Goal: Task Accomplishment & Management: Use online tool/utility

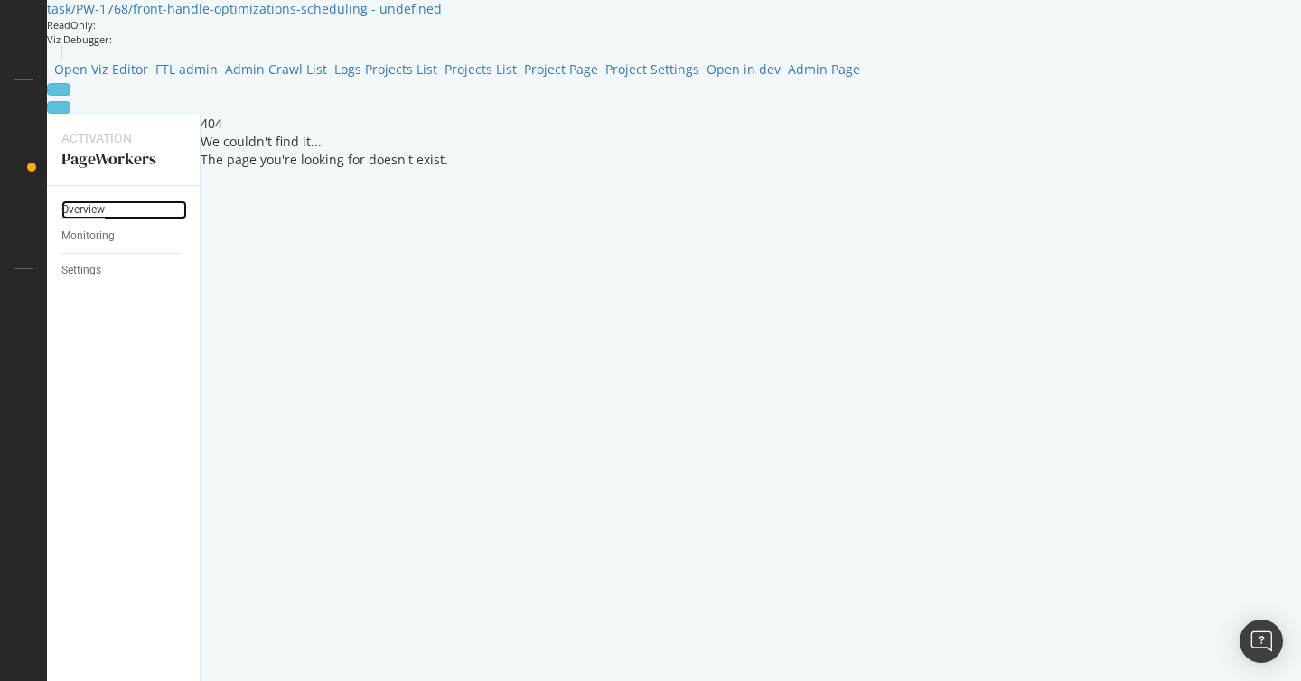
click at [91, 201] on div "Overview" at bounding box center [82, 210] width 43 height 19
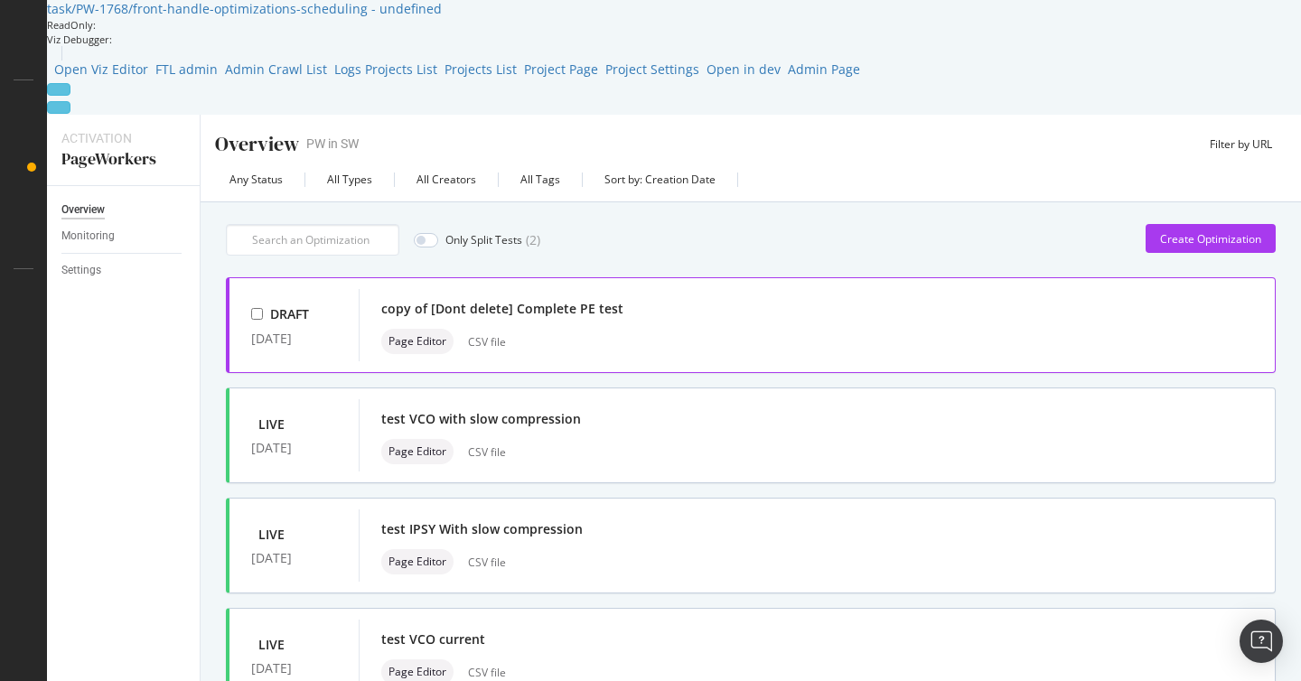
click at [1246, 325] on icon "button" at bounding box center [1246, 325] width 0 height 0
click at [1222, 324] on div "Clone" at bounding box center [1222, 325] width 29 height 15
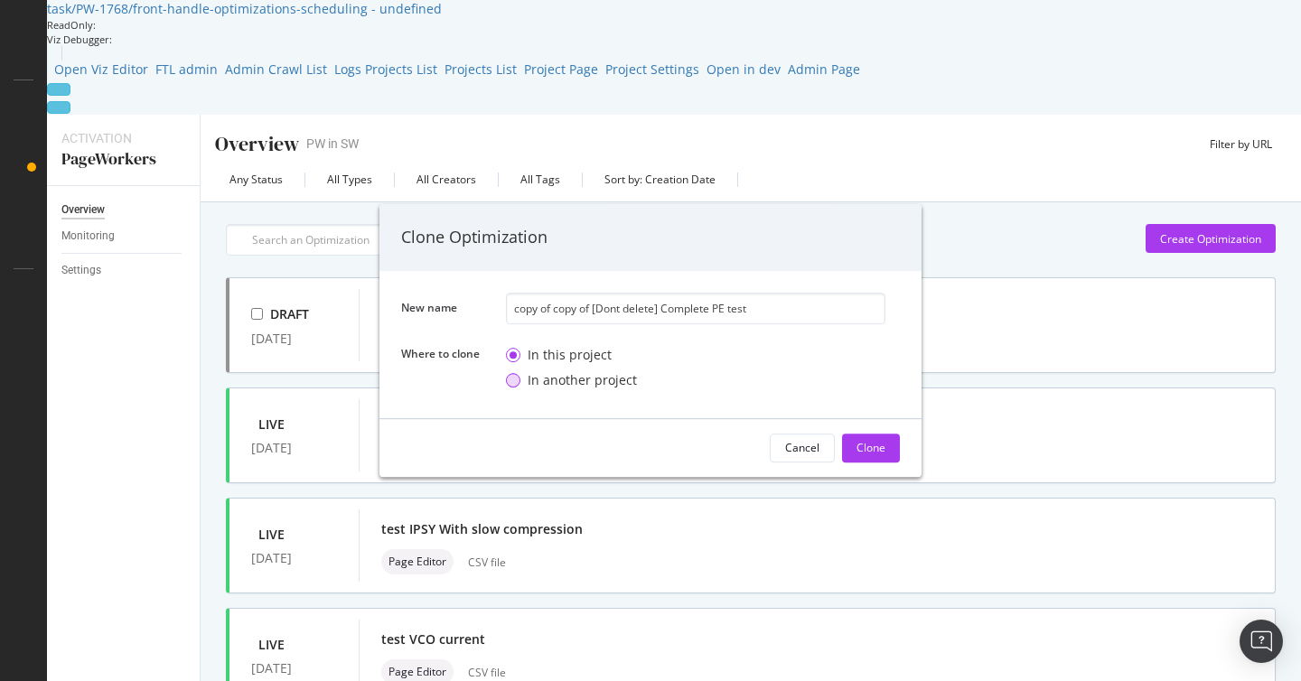
click at [582, 373] on div "In another project" at bounding box center [582, 380] width 109 height 18
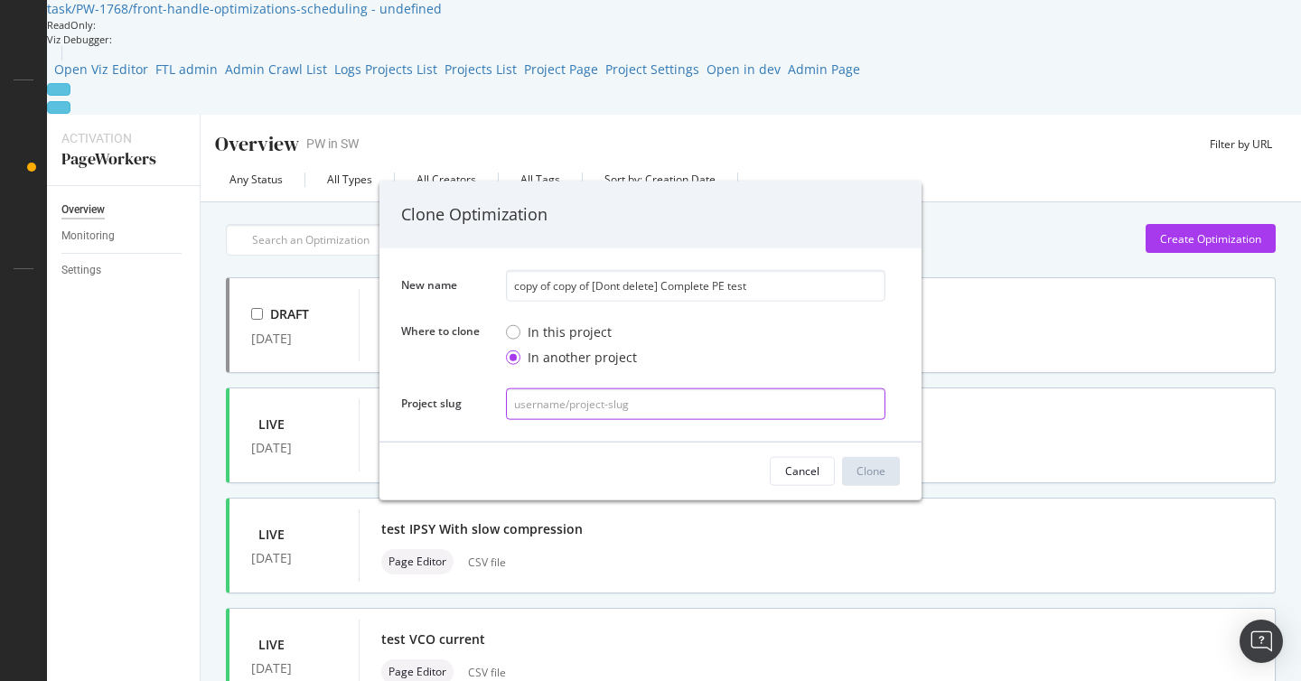
click at [577, 404] on input "modal" at bounding box center [696, 404] width 380 height 32
click at [572, 444] on div "Cancel Clone" at bounding box center [651, 471] width 542 height 58
click at [900, 214] on icon "times" at bounding box center [900, 214] width 0 height 0
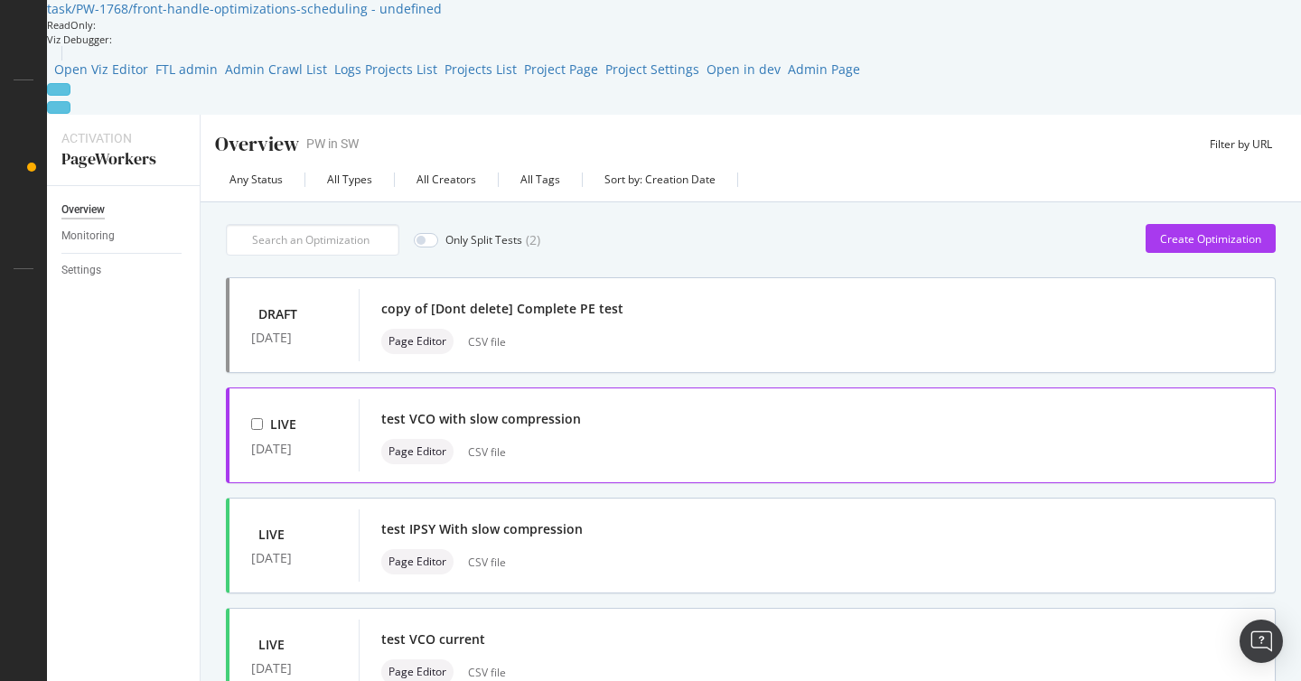
click at [1249, 436] on div "button" at bounding box center [1246, 436] width 14 height 0
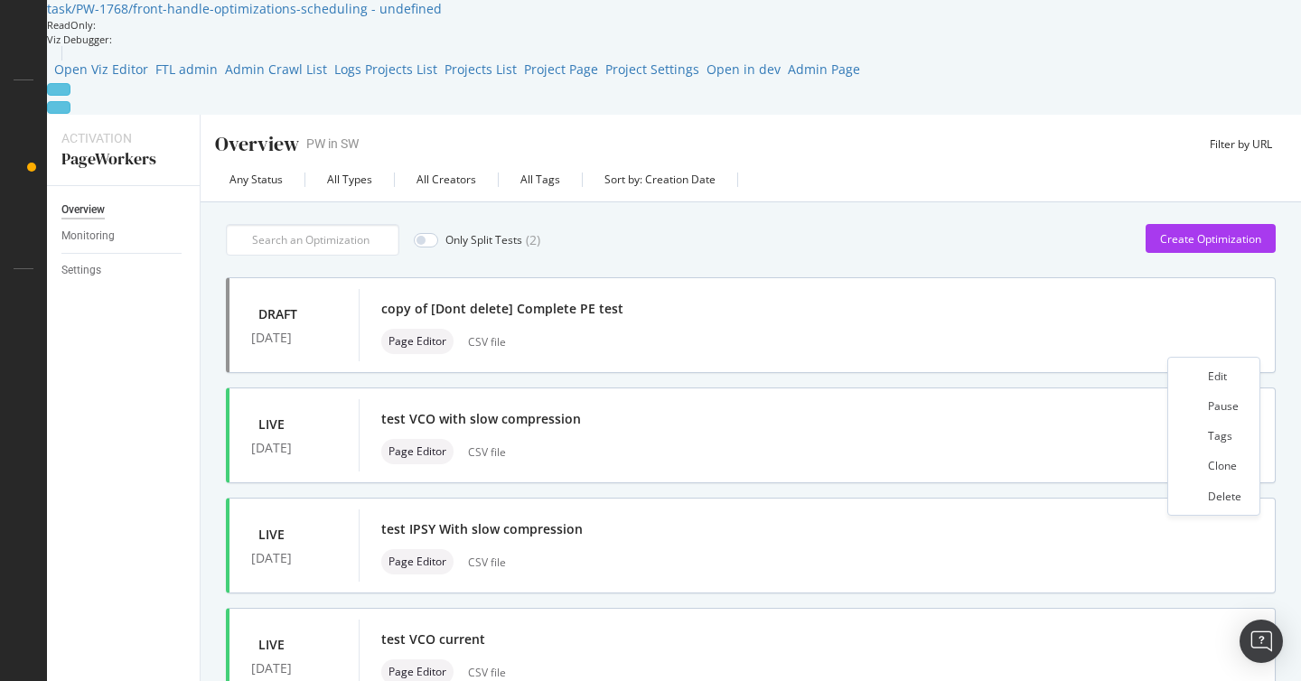
click at [950, 165] on div "Any Status All Types All Creators All Tags Sort by: Creation Date" at bounding box center [751, 183] width 1101 height 36
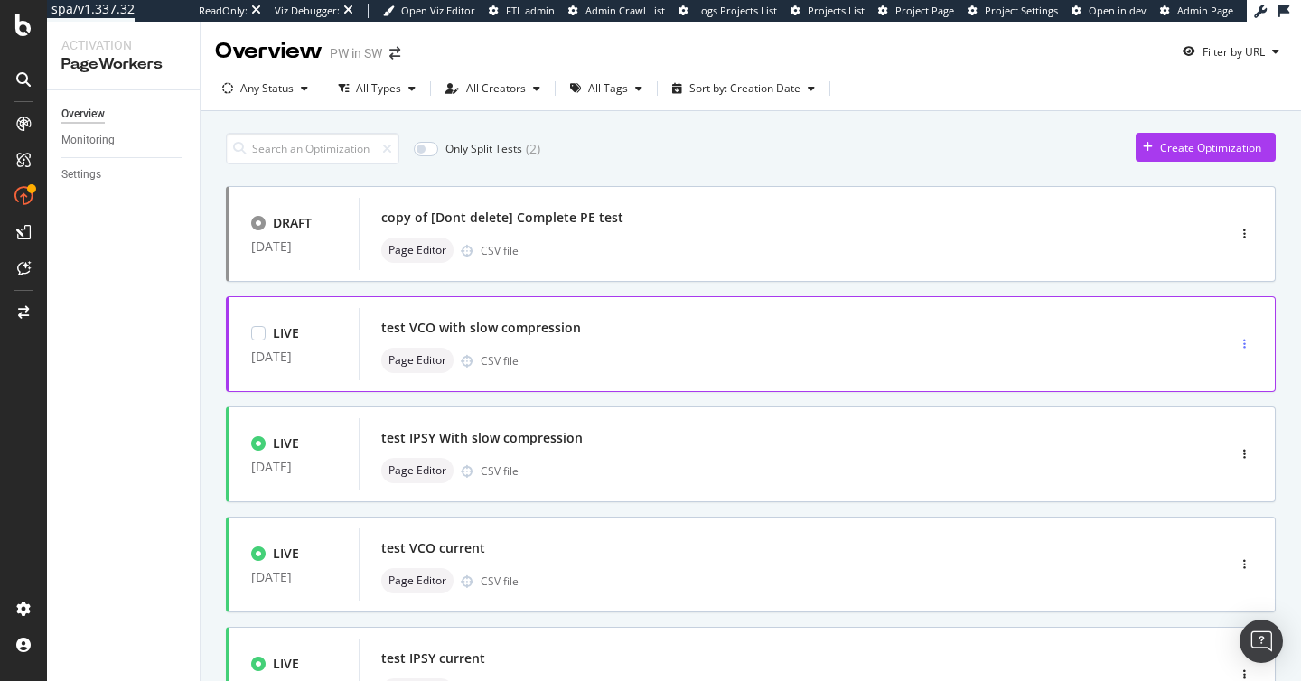
click at [1248, 343] on div "button" at bounding box center [1244, 344] width 17 height 11
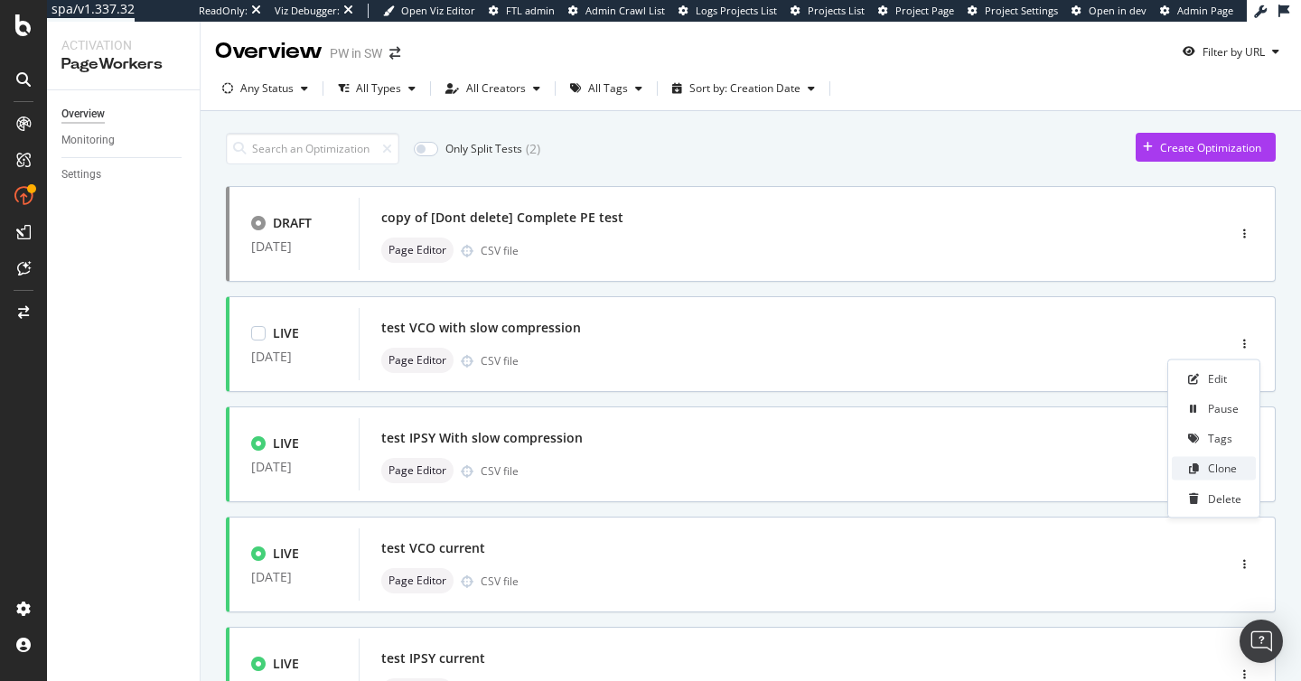
click at [1208, 469] on div "Clone" at bounding box center [1222, 468] width 29 height 15
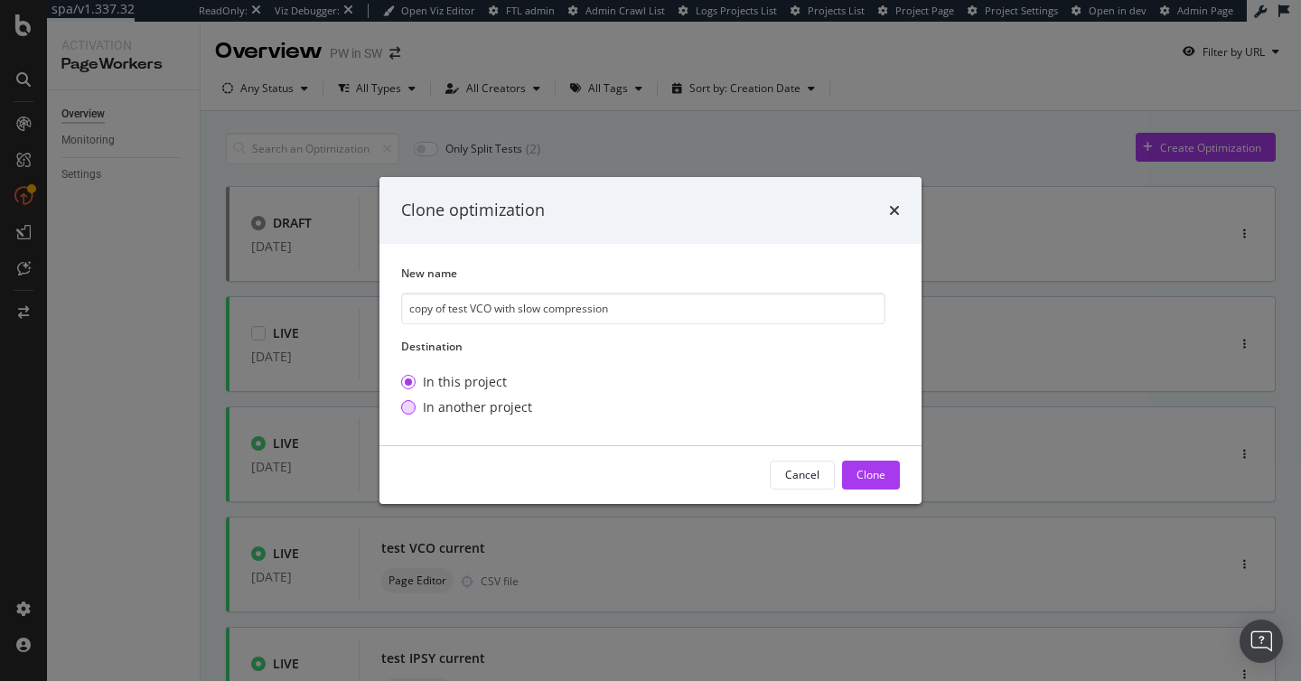
click at [448, 405] on div "In another project" at bounding box center [477, 408] width 109 height 18
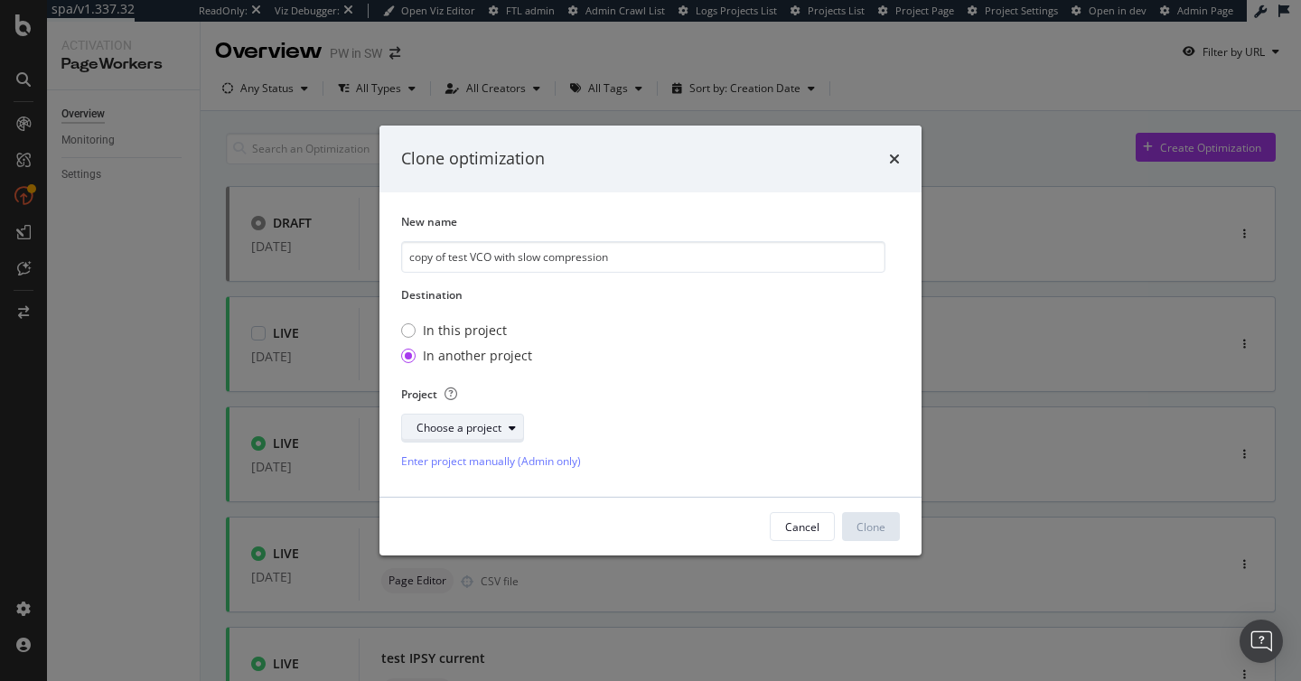
click at [460, 429] on div "Choose a project" at bounding box center [459, 428] width 85 height 11
click at [464, 464] on div "Demo PW in SW with RenderingFarm" at bounding box center [512, 462] width 184 height 15
click at [874, 523] on div "Clone" at bounding box center [871, 526] width 29 height 15
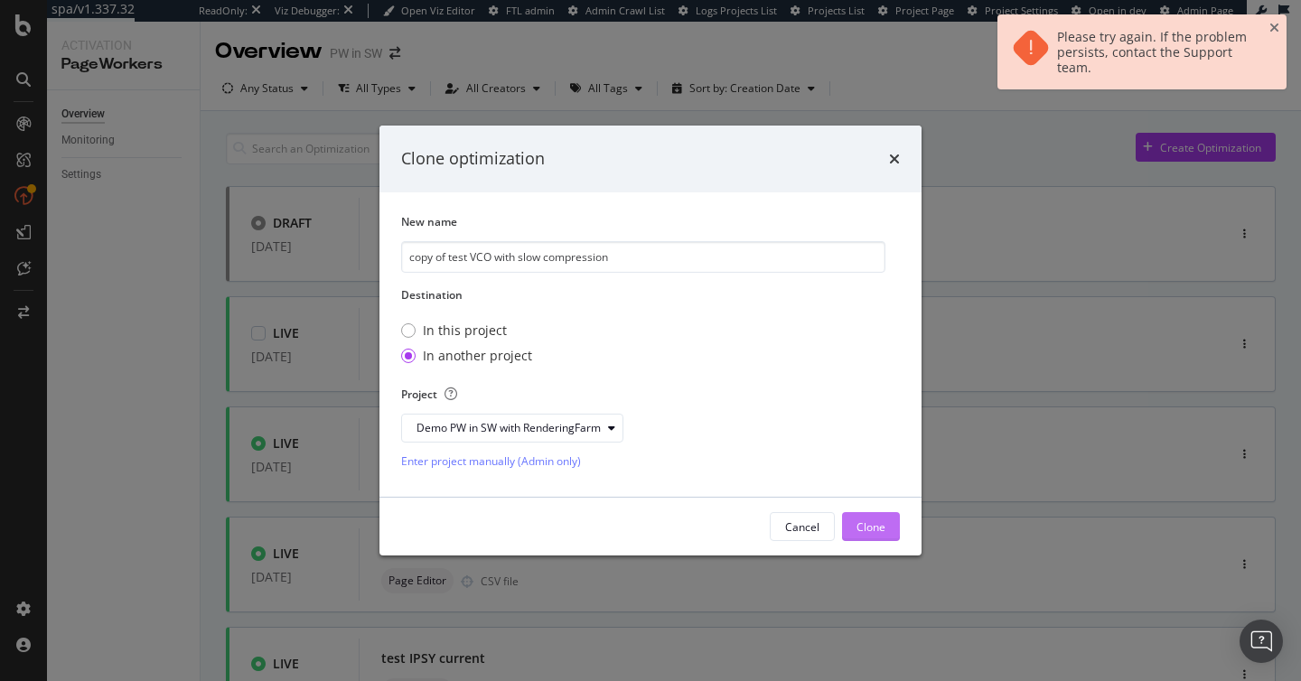
click at [874, 523] on div "Clone" at bounding box center [871, 526] width 29 height 15
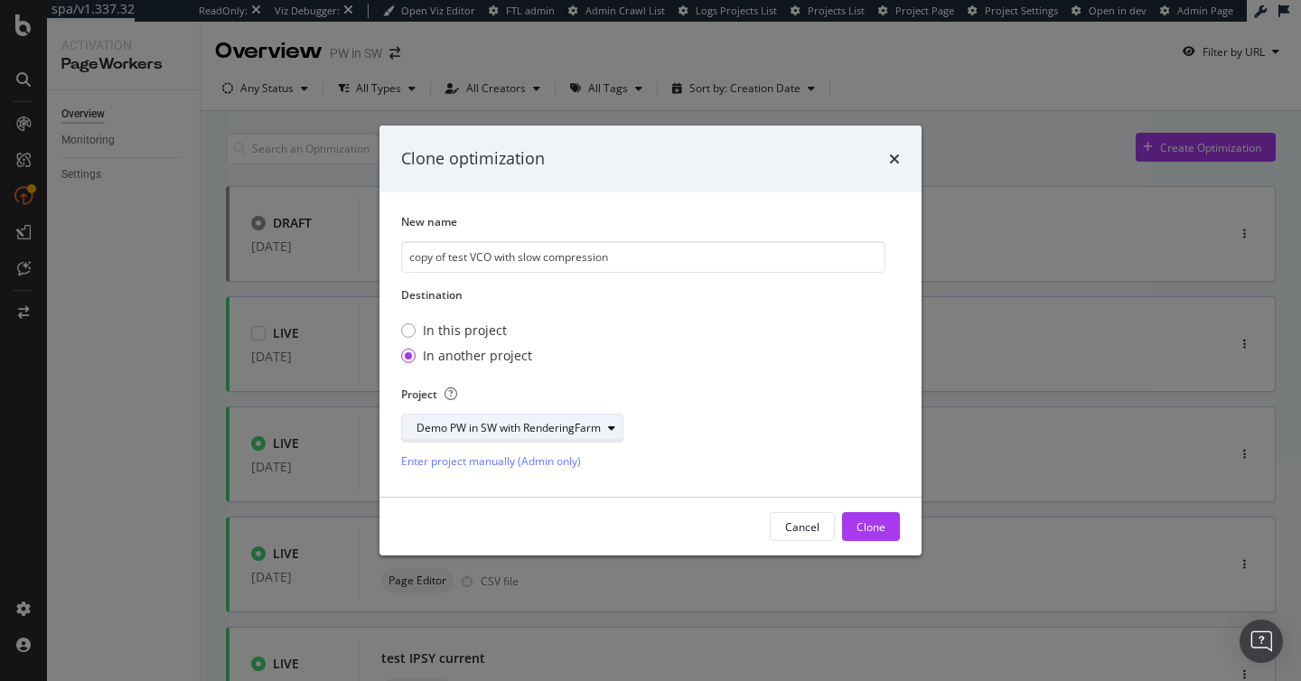
click at [553, 427] on div "Demo PW in SW with RenderingFarm" at bounding box center [509, 428] width 184 height 11
click at [556, 465] on div "Demo PW in SW with RenderingFarm" at bounding box center [512, 462] width 184 height 15
click at [886, 529] on button "Clone" at bounding box center [871, 526] width 58 height 29
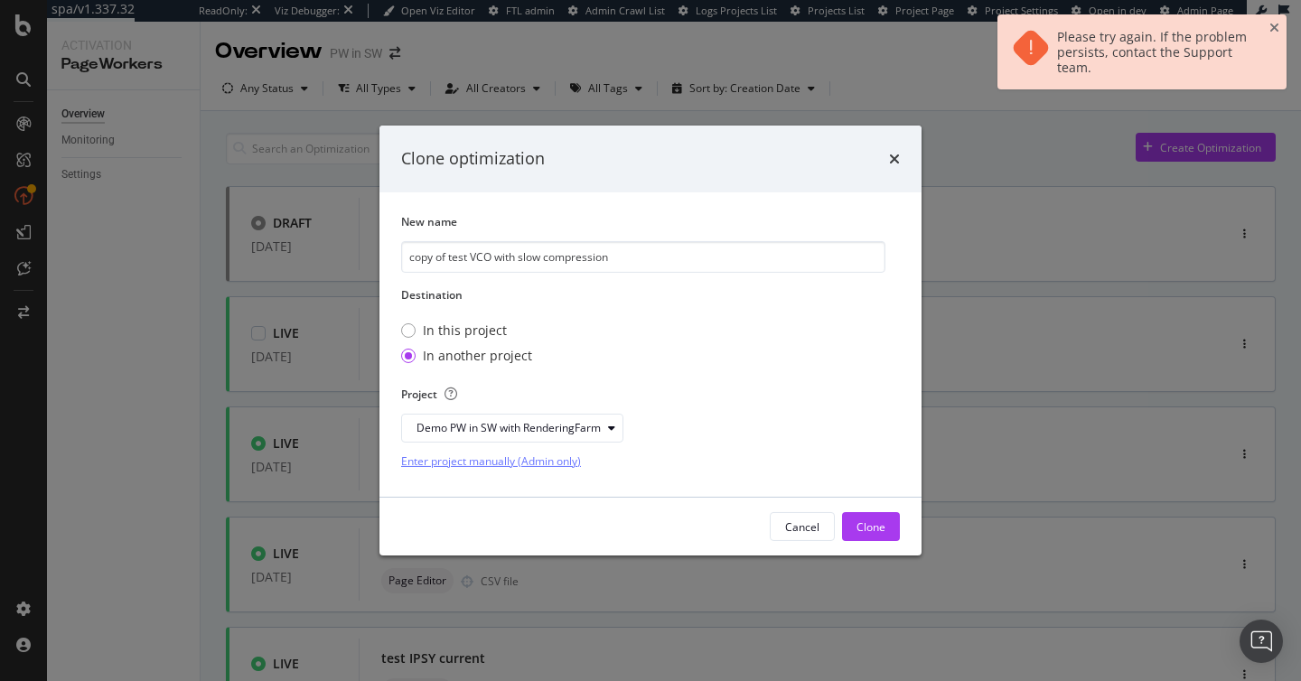
click at [514, 448] on div "Enter project manually (Admin only)" at bounding box center [491, 460] width 180 height 27
click at [870, 528] on div "Clone" at bounding box center [871, 527] width 29 height 15
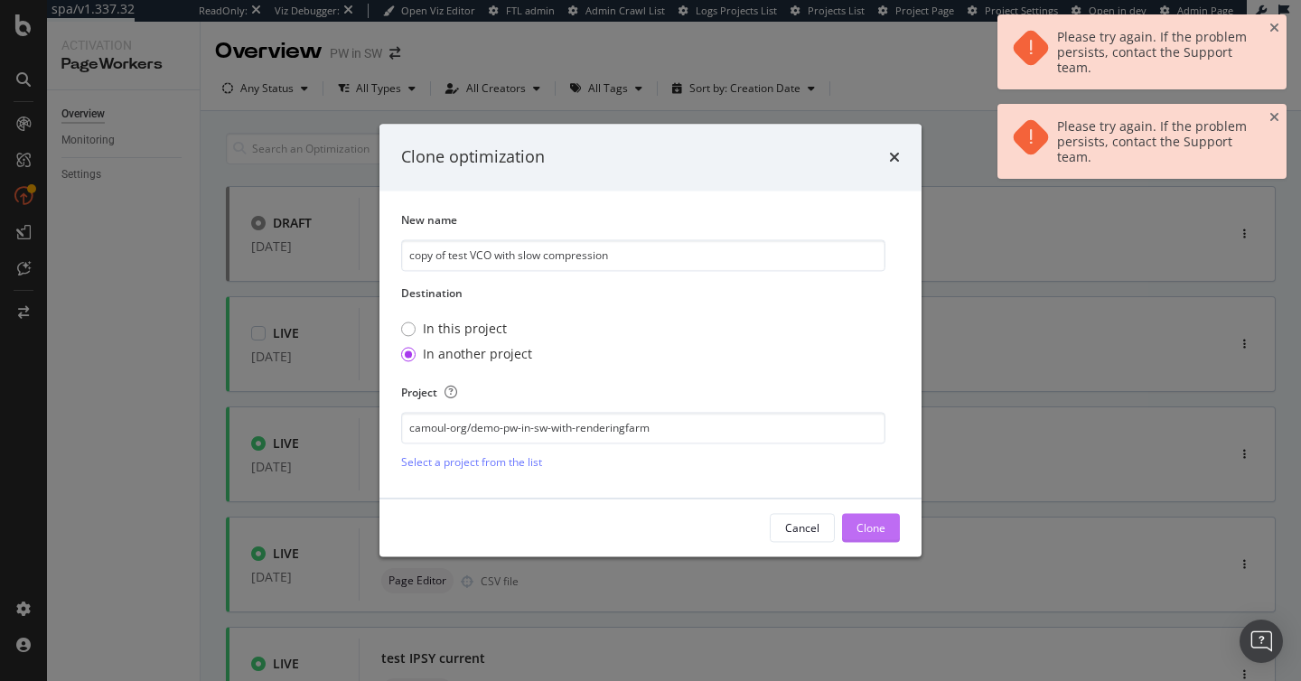
click at [870, 528] on div "Clone" at bounding box center [871, 527] width 29 height 15
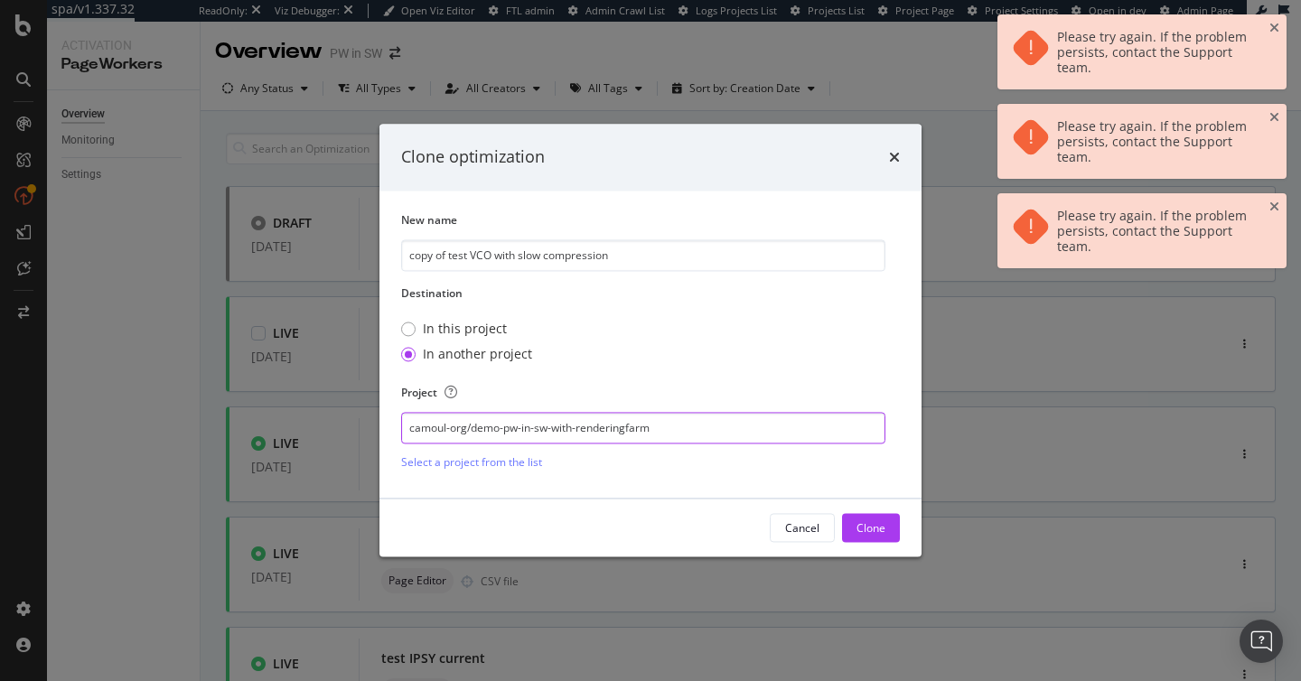
click at [696, 419] on input "camoul-org/demo-pw-in-sw-with-renderingfarm" at bounding box center [643, 429] width 484 height 32
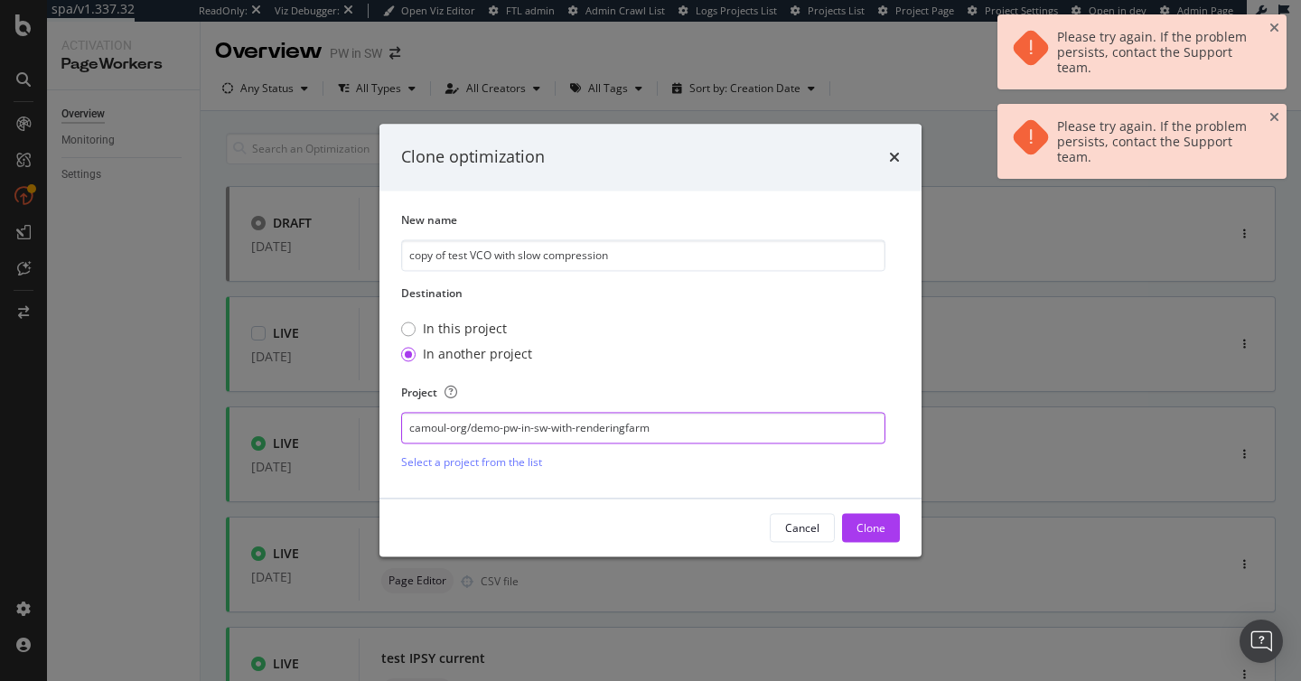
drag, startPoint x: 411, startPoint y: 430, endPoint x: 713, endPoint y: 444, distance: 302.1
click at [713, 444] on input "camoul-org/demo-pw-in-sw-with-renderingfarm" at bounding box center [643, 429] width 484 height 32
click at [713, 423] on input "camoul-org/demo-pw-in-sw-with-renderingfarm" at bounding box center [643, 429] width 484 height 32
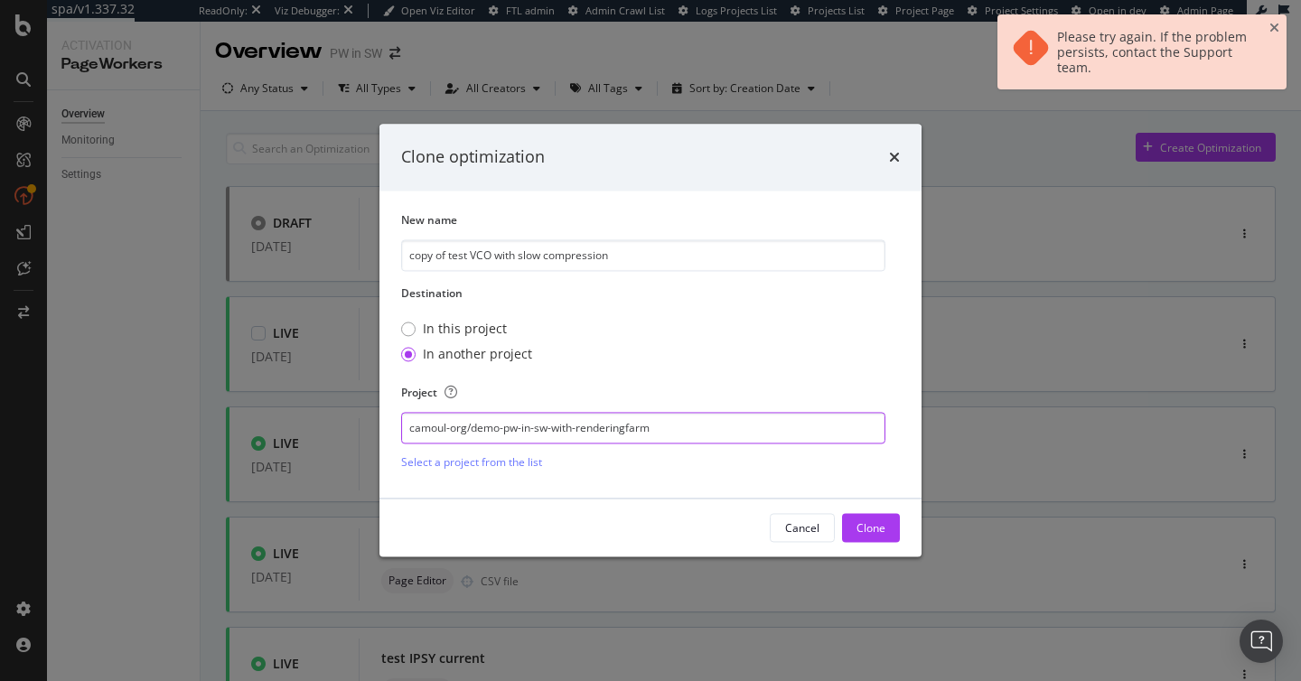
drag, startPoint x: 713, startPoint y: 423, endPoint x: 355, endPoint y: 415, distance: 357.9
click at [355, 415] on div "Clone optimization New name copy of test VCO with slow compression Destination …" at bounding box center [650, 340] width 1301 height 681
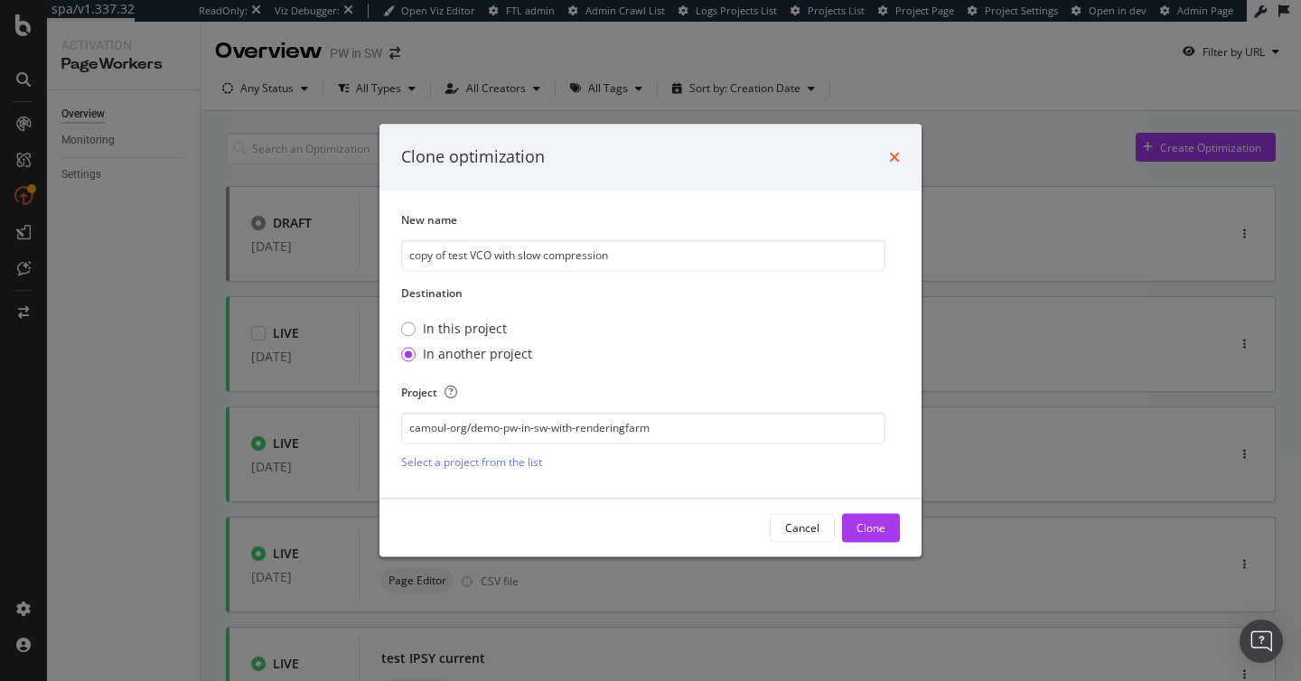
click at [895, 150] on icon "times" at bounding box center [894, 157] width 11 height 14
